Goal: Information Seeking & Learning: Learn about a topic

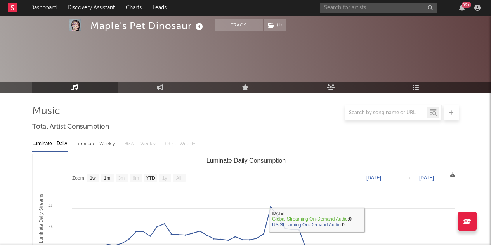
select select "1w"
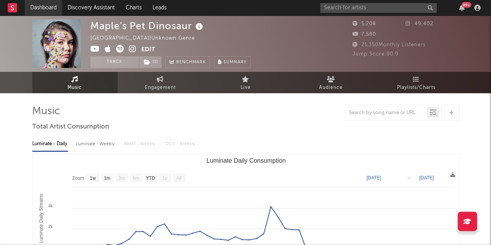
click at [49, 7] on link "Dashboard" at bounding box center [43, 8] width 37 height 16
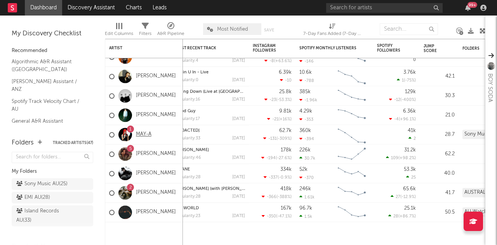
click at [140, 133] on link "MAY-A" at bounding box center [144, 134] width 16 height 7
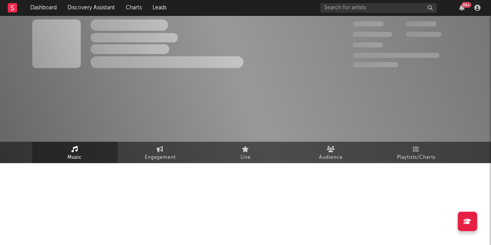
select select "6m"
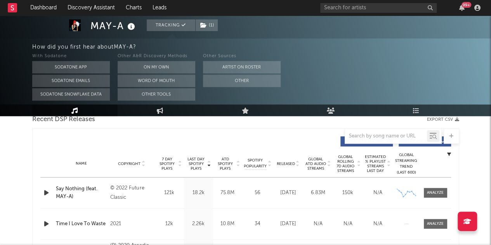
scroll to position [280, 0]
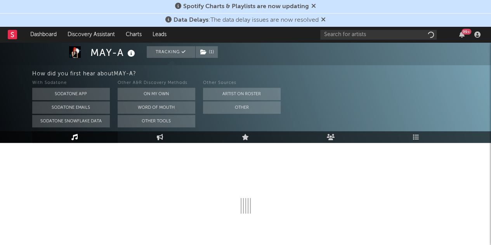
scroll to position [95, 0]
select select "6m"
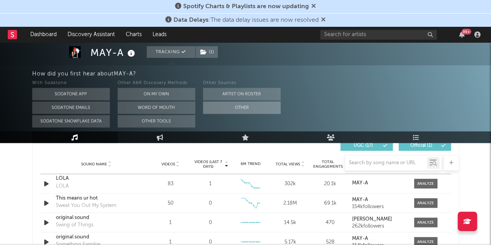
scroll to position [556, 0]
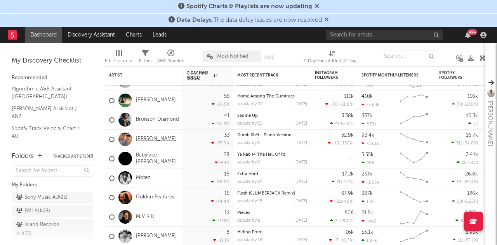
click at [144, 139] on link "[PERSON_NAME]" at bounding box center [156, 139] width 40 height 7
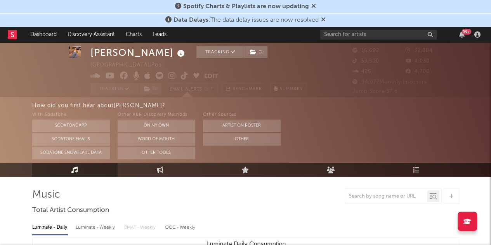
select select "6m"
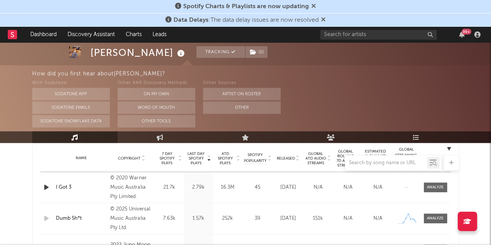
scroll to position [313, 0]
